Goal: Task Accomplishment & Management: Manage account settings

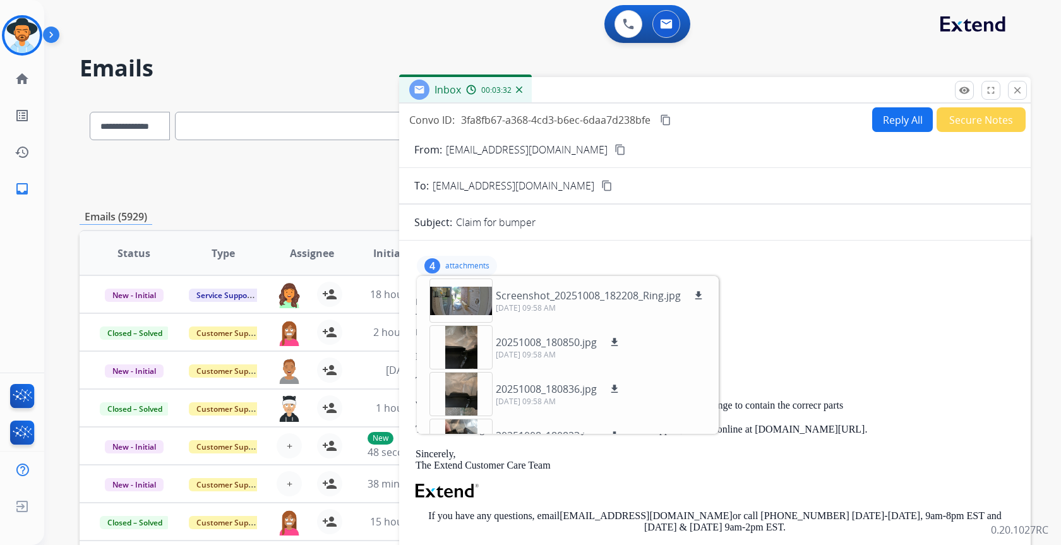
select select "**********"
click at [8, 37] on img at bounding box center [21, 35] width 35 height 35
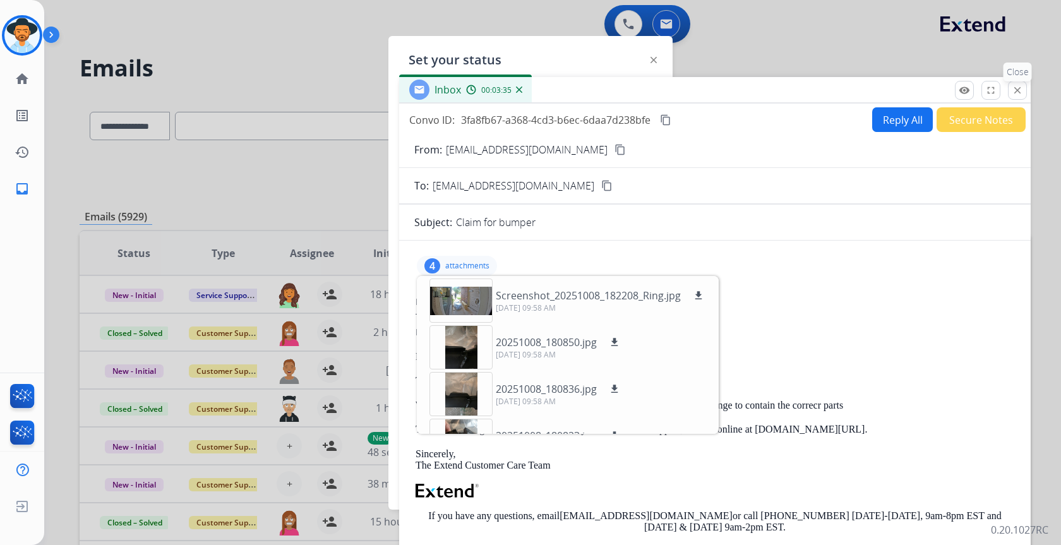
click at [1016, 89] on mat-icon "close" at bounding box center [1017, 90] width 11 height 11
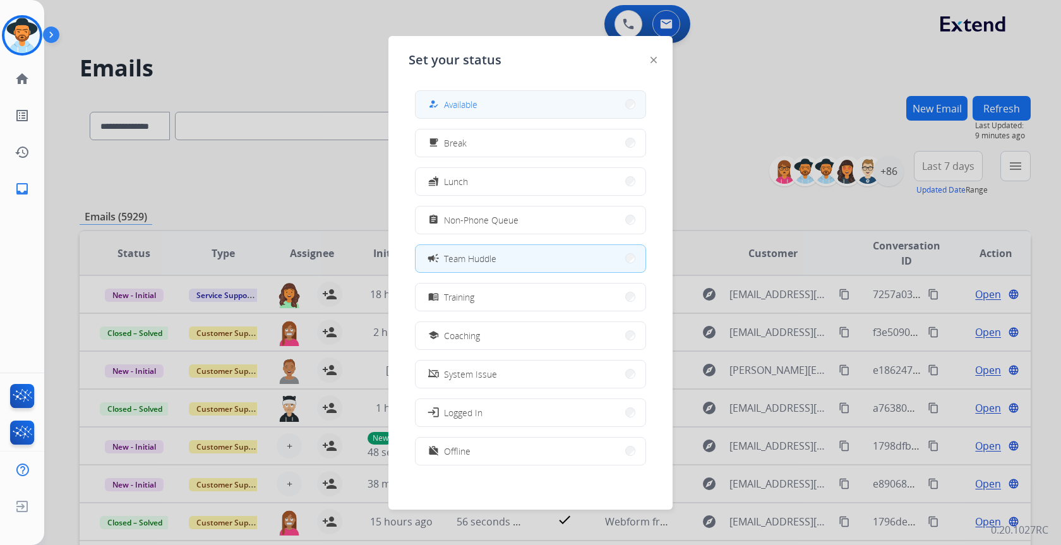
click at [572, 100] on button "how_to_reg Available" at bounding box center [531, 104] width 230 height 27
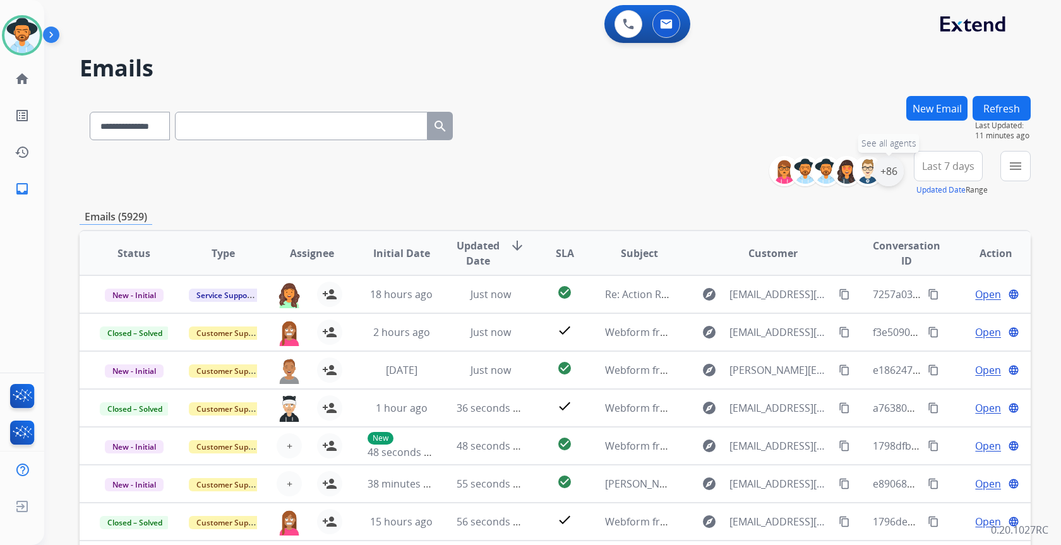
click at [894, 173] on div "+86" at bounding box center [889, 171] width 30 height 30
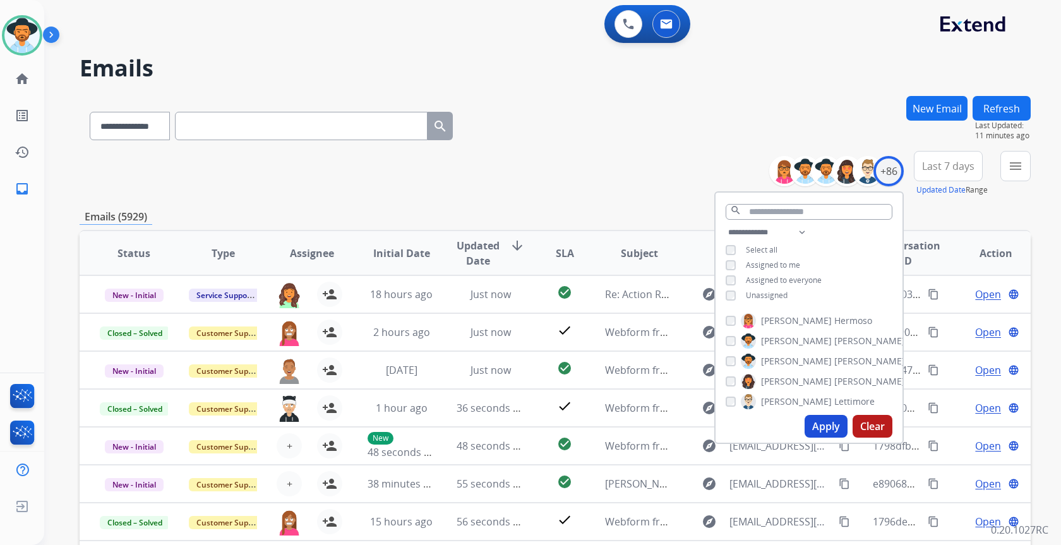
click at [766, 298] on span "Unassigned" at bounding box center [767, 295] width 42 height 11
click at [766, 291] on span "Unassigned" at bounding box center [767, 295] width 42 height 11
click at [764, 265] on span "Assigned to me" at bounding box center [773, 265] width 54 height 11
click at [831, 428] on button "Apply" at bounding box center [826, 426] width 43 height 23
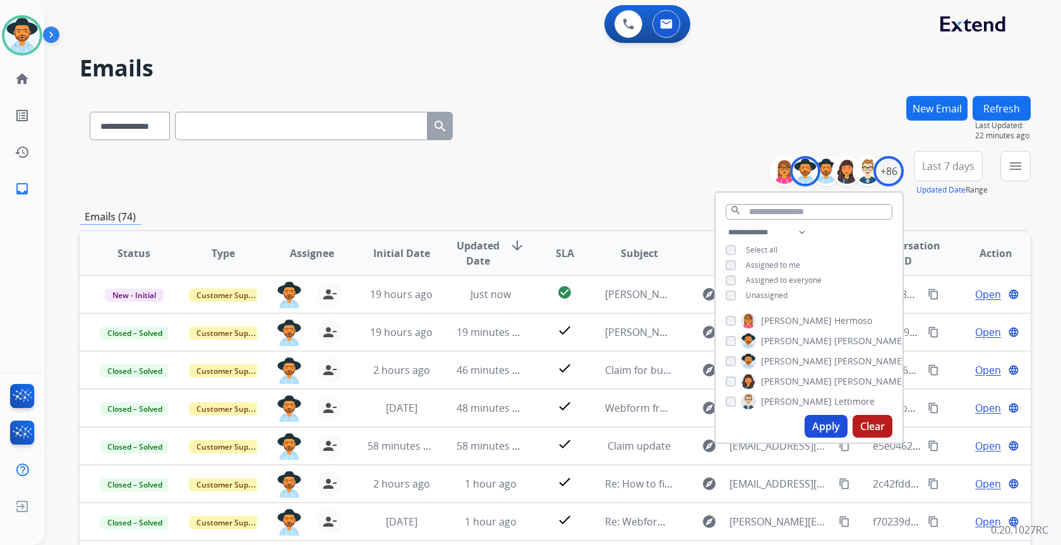
click at [595, 164] on div "**********" at bounding box center [555, 173] width 951 height 45
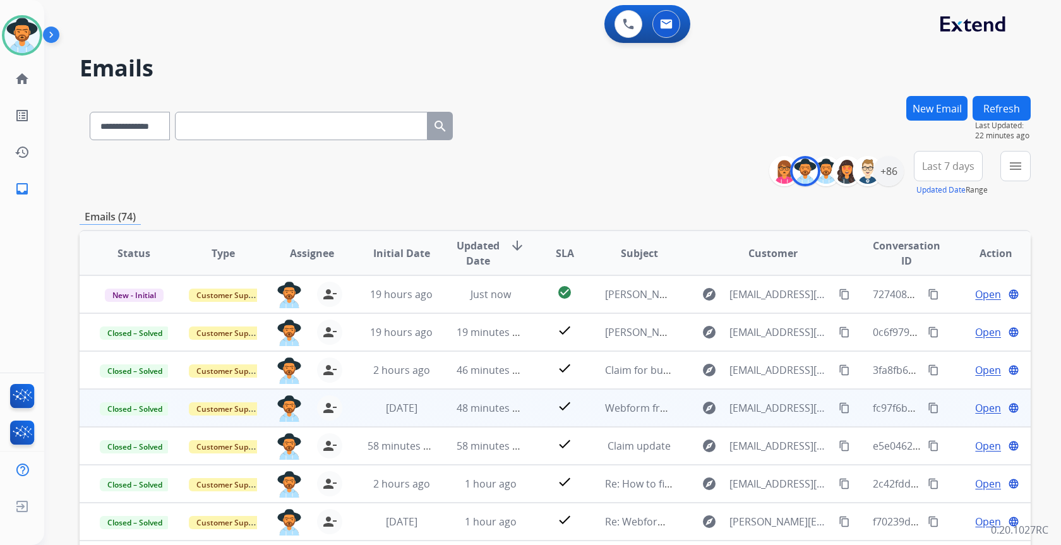
scroll to position [1, 0]
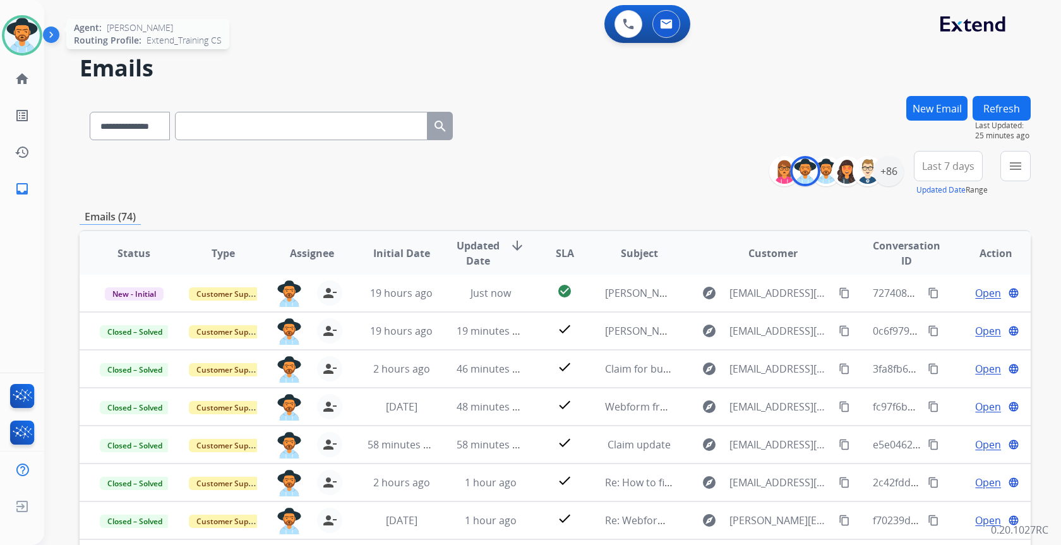
click at [30, 37] on img at bounding box center [21, 35] width 35 height 35
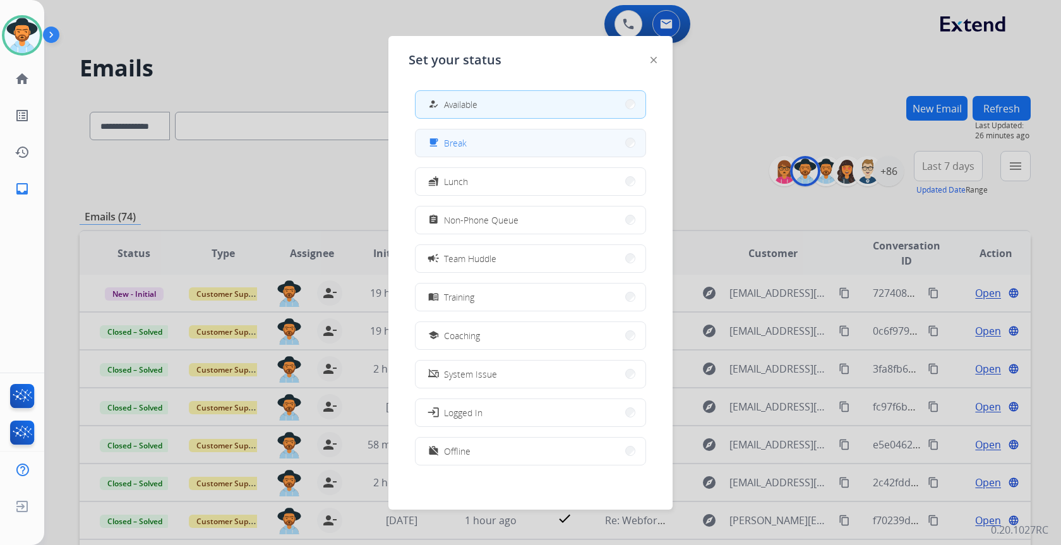
click at [456, 136] on div "free_breakfast Break" at bounding box center [446, 142] width 41 height 15
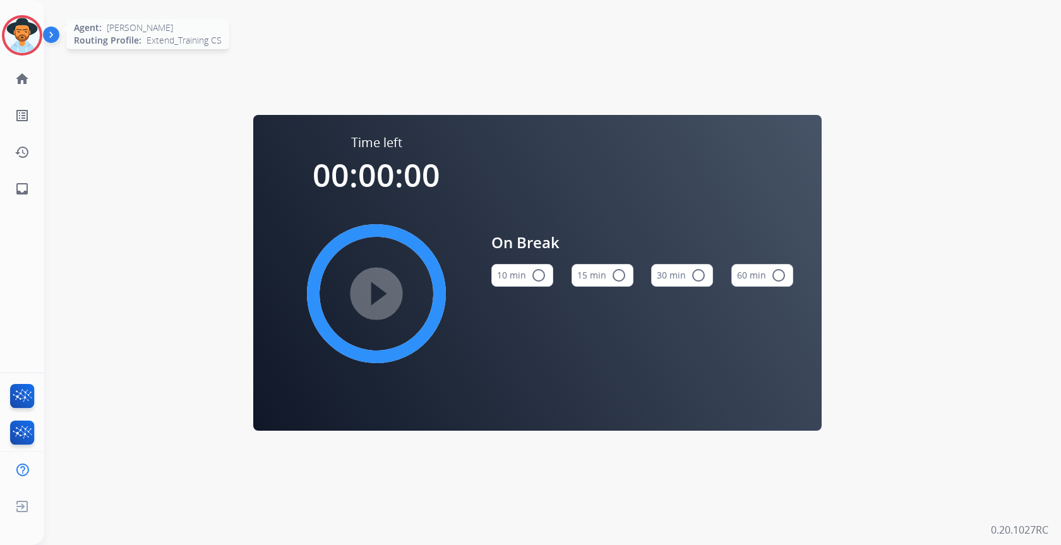
click at [12, 32] on img at bounding box center [21, 35] width 35 height 35
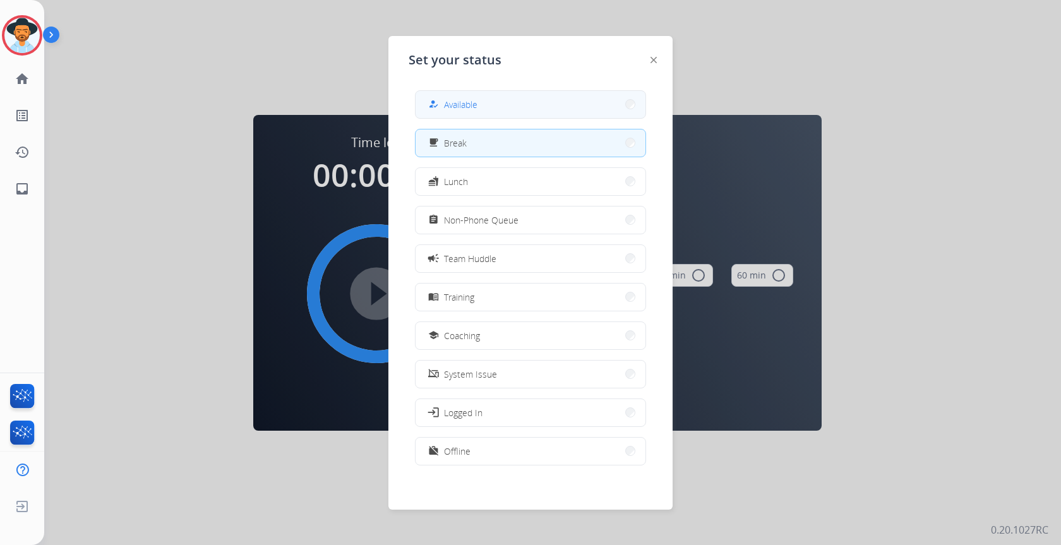
click at [510, 109] on button "how_to_reg Available" at bounding box center [531, 104] width 230 height 27
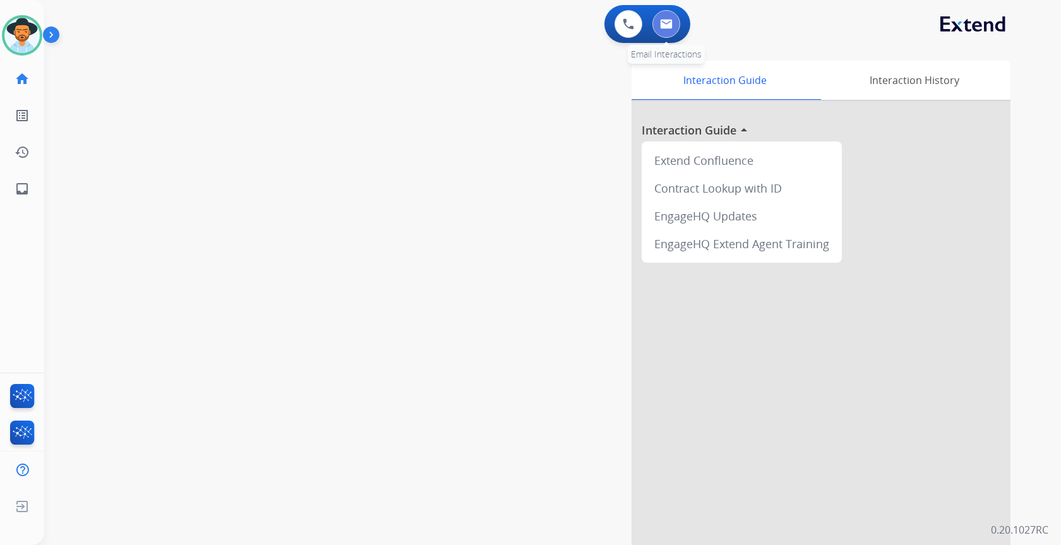
click at [663, 32] on button at bounding box center [667, 24] width 28 height 28
select select "**********"
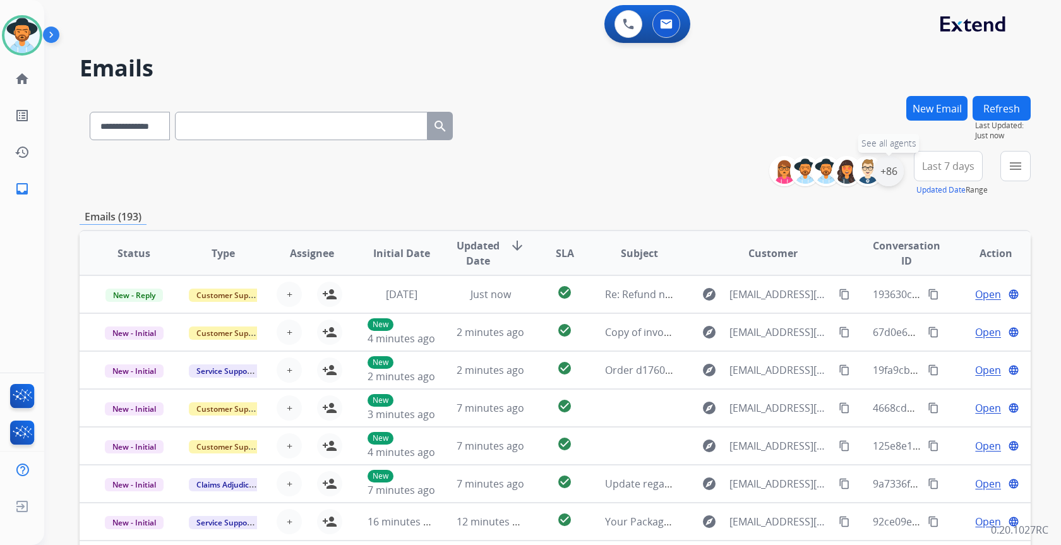
click at [886, 176] on div "+86" at bounding box center [889, 171] width 30 height 30
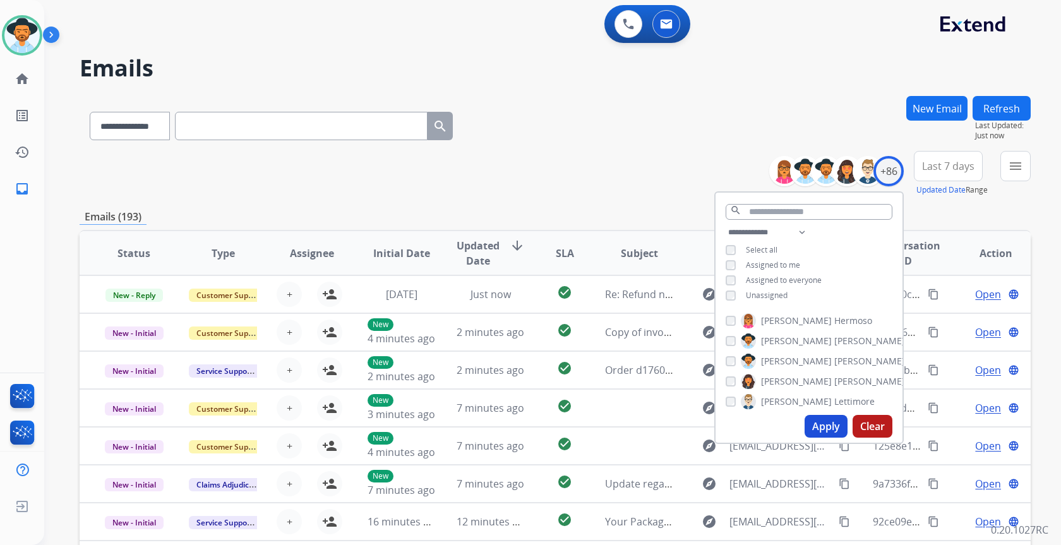
click at [748, 293] on span "Unassigned" at bounding box center [767, 295] width 42 height 11
click at [816, 429] on button "Apply" at bounding box center [826, 426] width 43 height 23
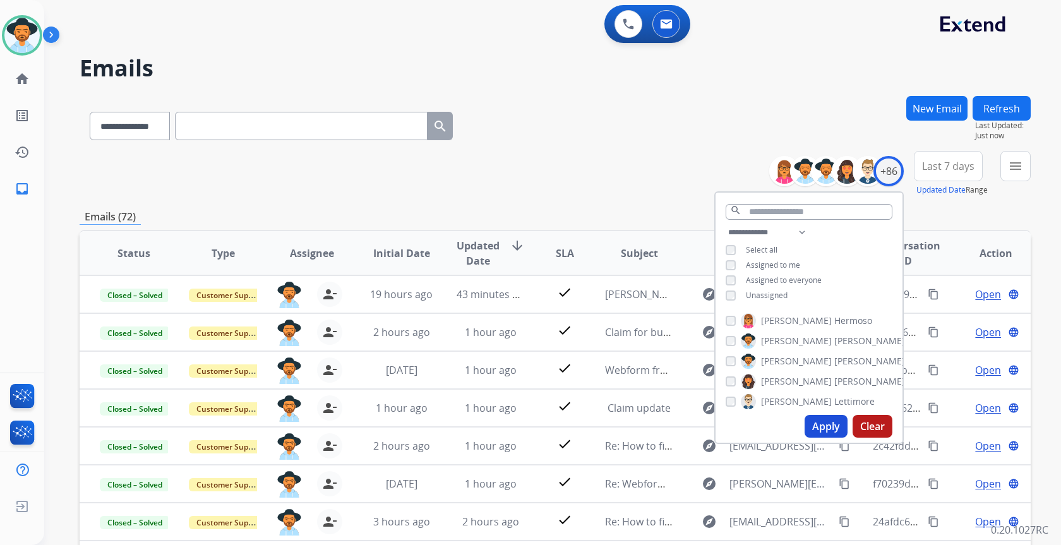
click at [535, 152] on div "**********" at bounding box center [555, 173] width 951 height 45
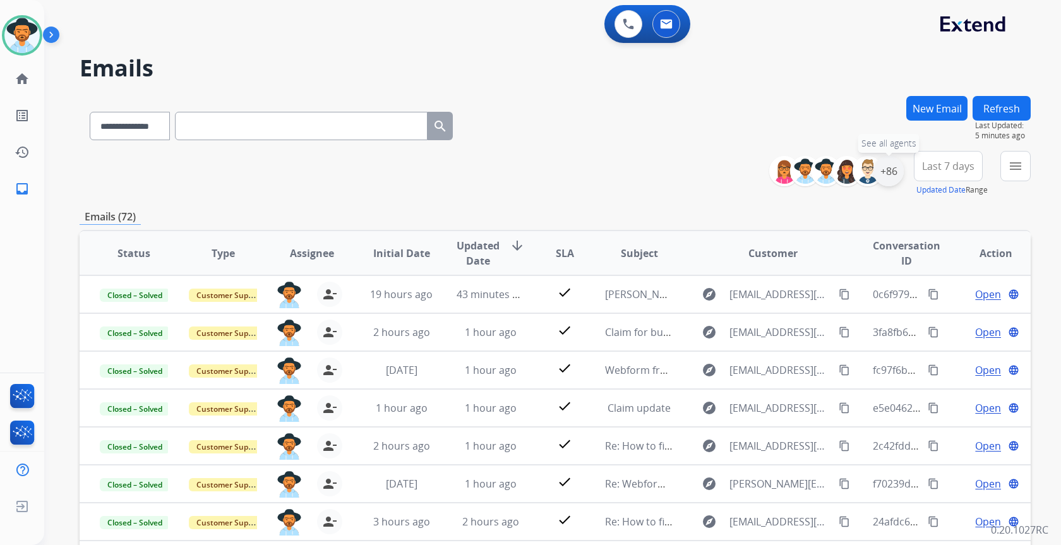
click at [885, 171] on div "+86" at bounding box center [889, 171] width 30 height 30
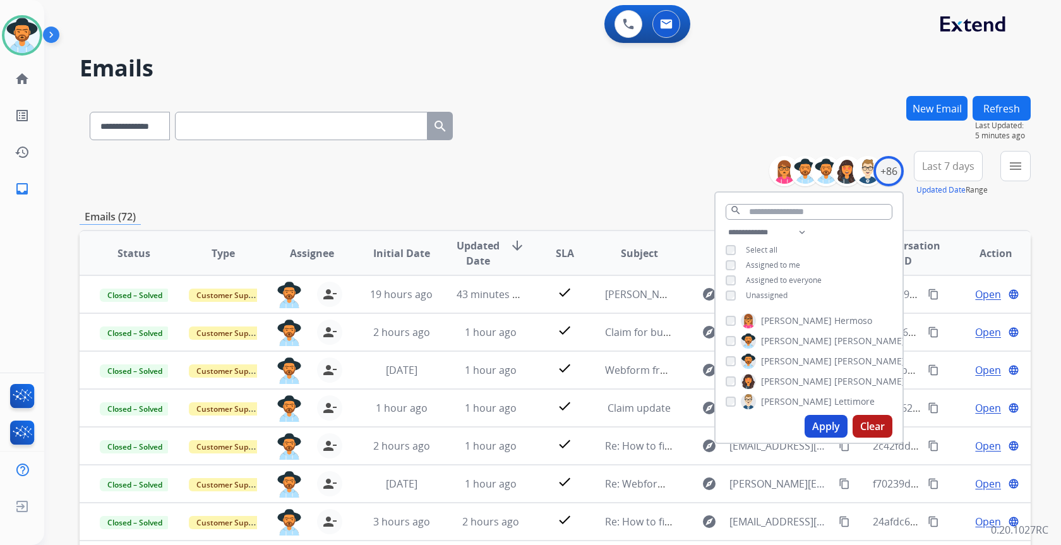
click at [766, 299] on span "Unassigned" at bounding box center [767, 295] width 42 height 11
click at [768, 267] on span "Assigned to me" at bounding box center [773, 265] width 54 height 11
click at [839, 428] on button "Apply" at bounding box center [826, 426] width 43 height 23
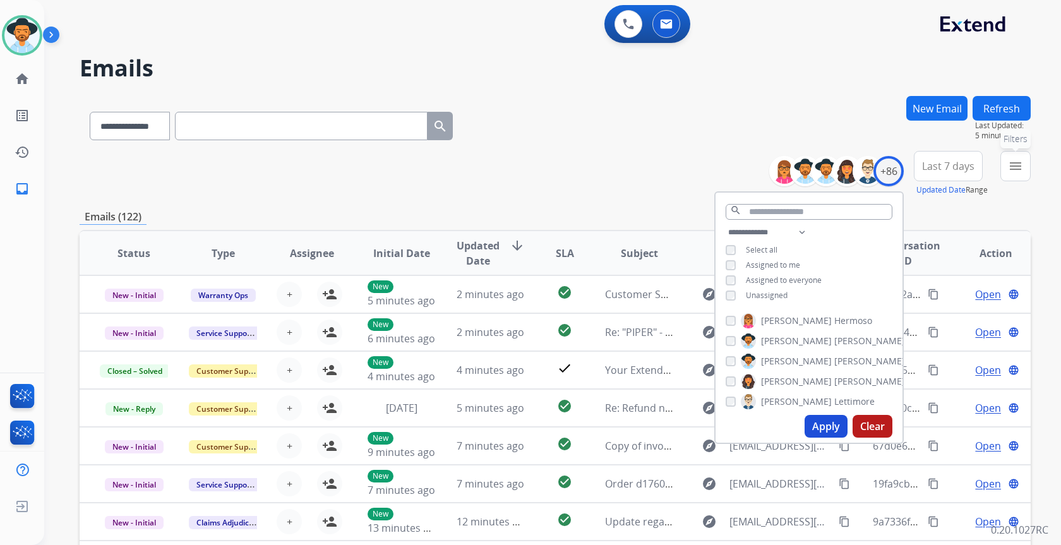
click at [1018, 176] on button "menu Filters" at bounding box center [1016, 166] width 30 height 30
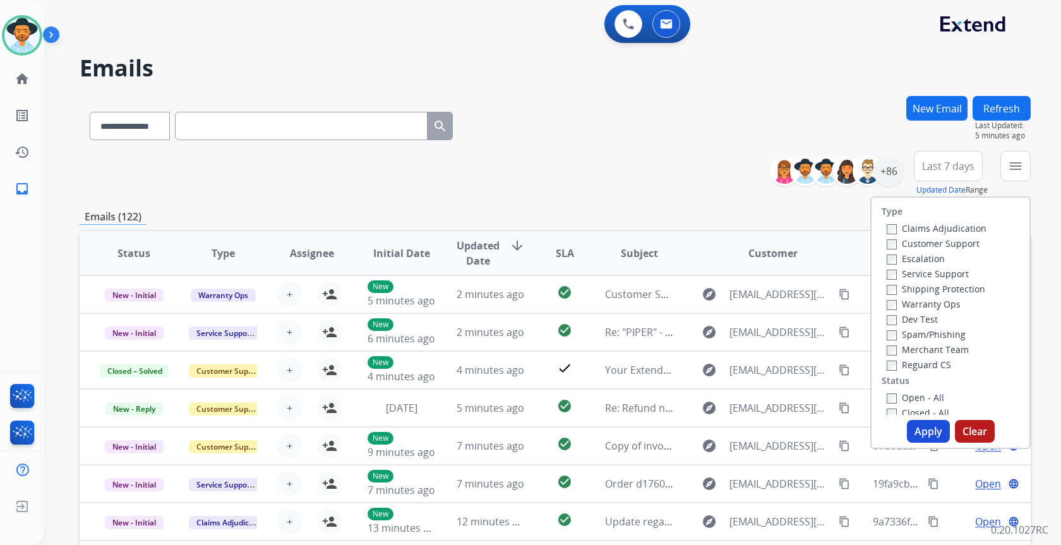
click at [900, 245] on label "Customer Support" at bounding box center [933, 244] width 93 height 12
click at [912, 431] on button "Apply" at bounding box center [928, 431] width 43 height 23
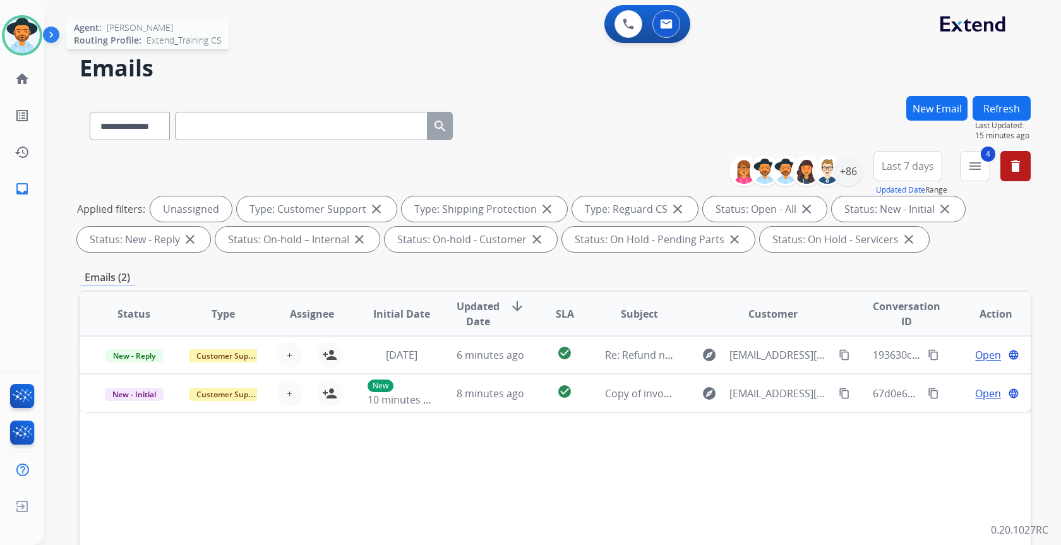
click at [30, 42] on img at bounding box center [21, 35] width 35 height 35
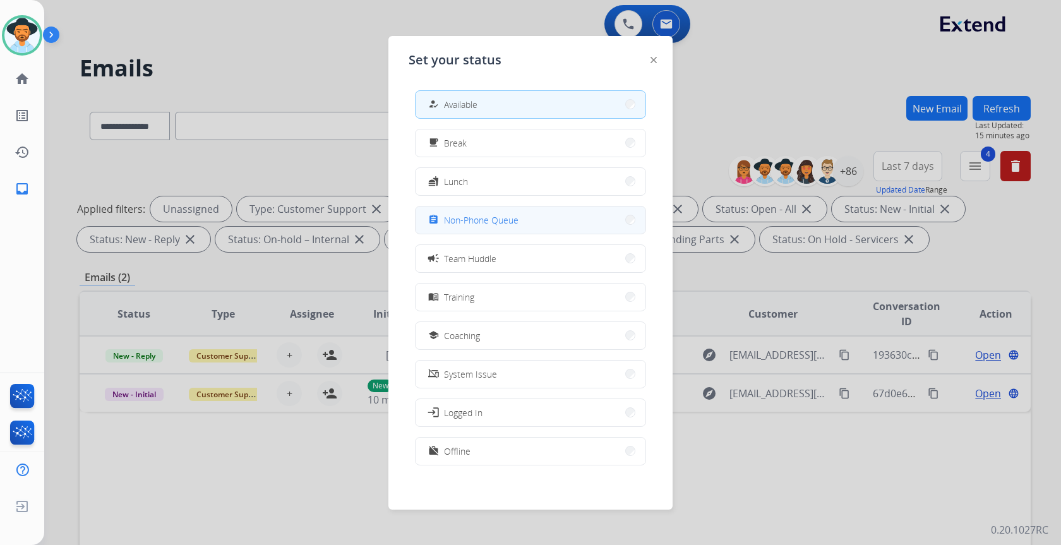
click at [549, 227] on button "assignment Non-Phone Queue" at bounding box center [531, 220] width 230 height 27
